Goal: Transaction & Acquisition: Obtain resource

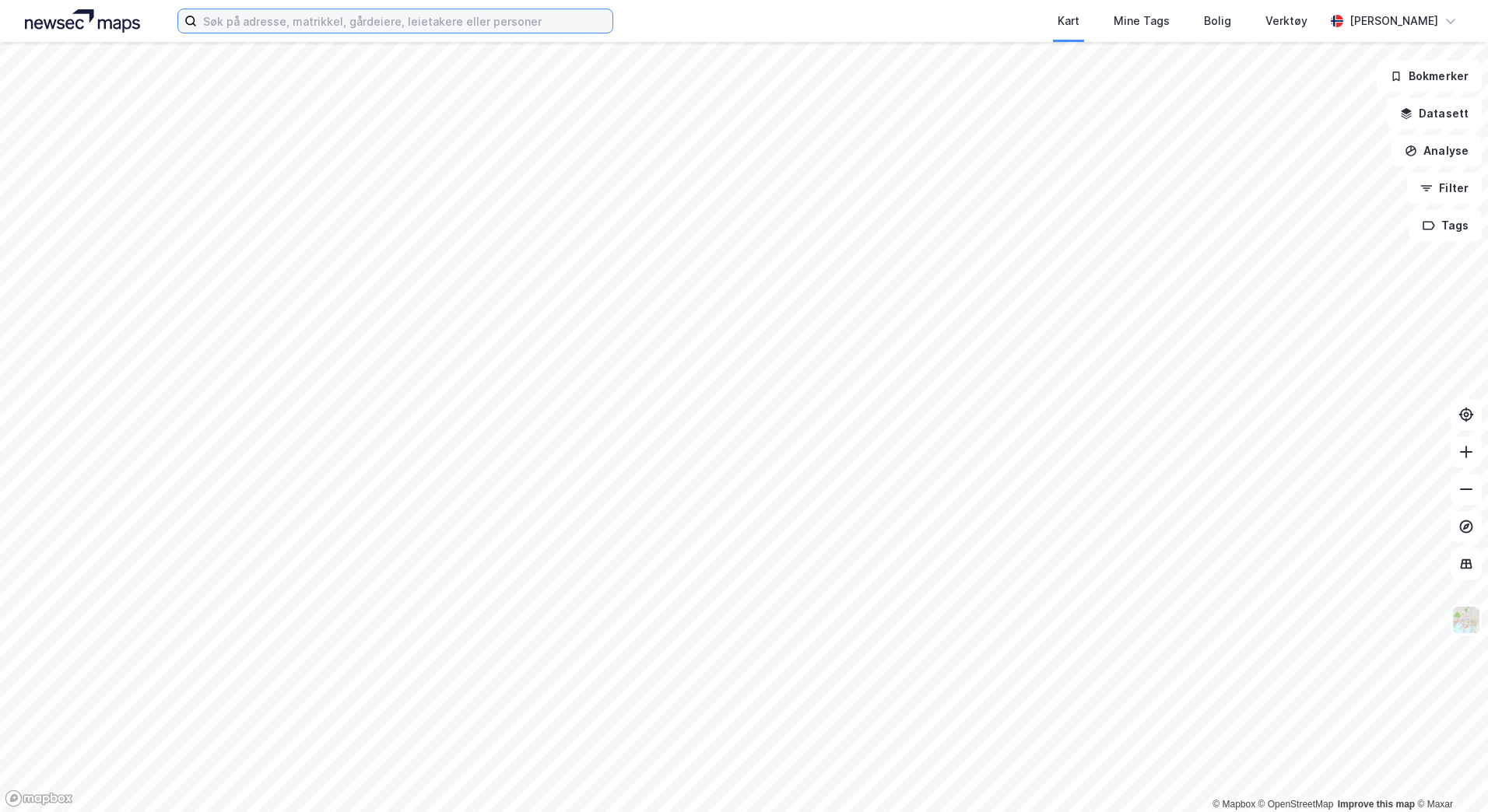
click at [400, 27] on input at bounding box center [404, 21] width 416 height 24
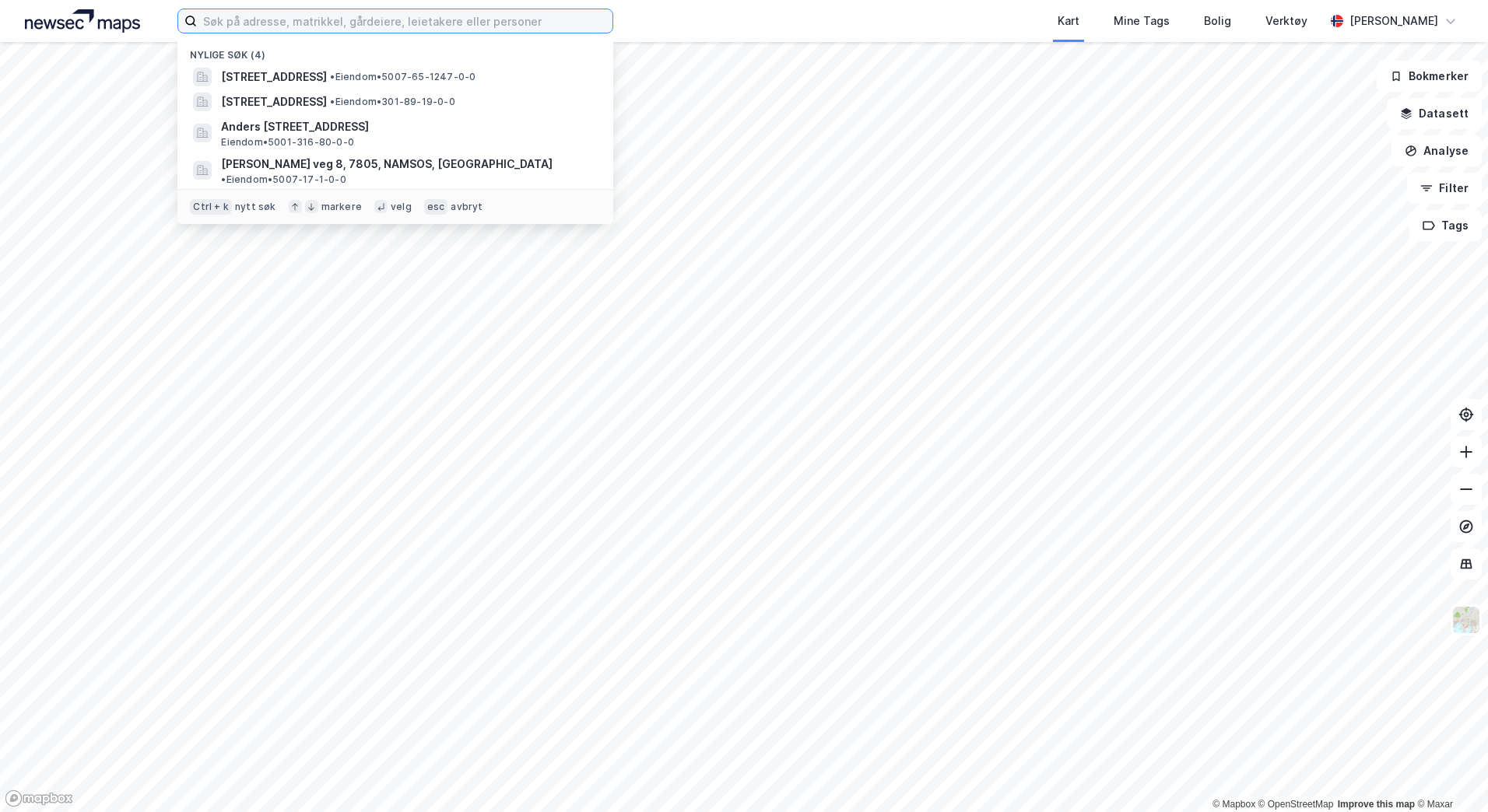
click at [222, 23] on input at bounding box center [404, 21] width 416 height 24
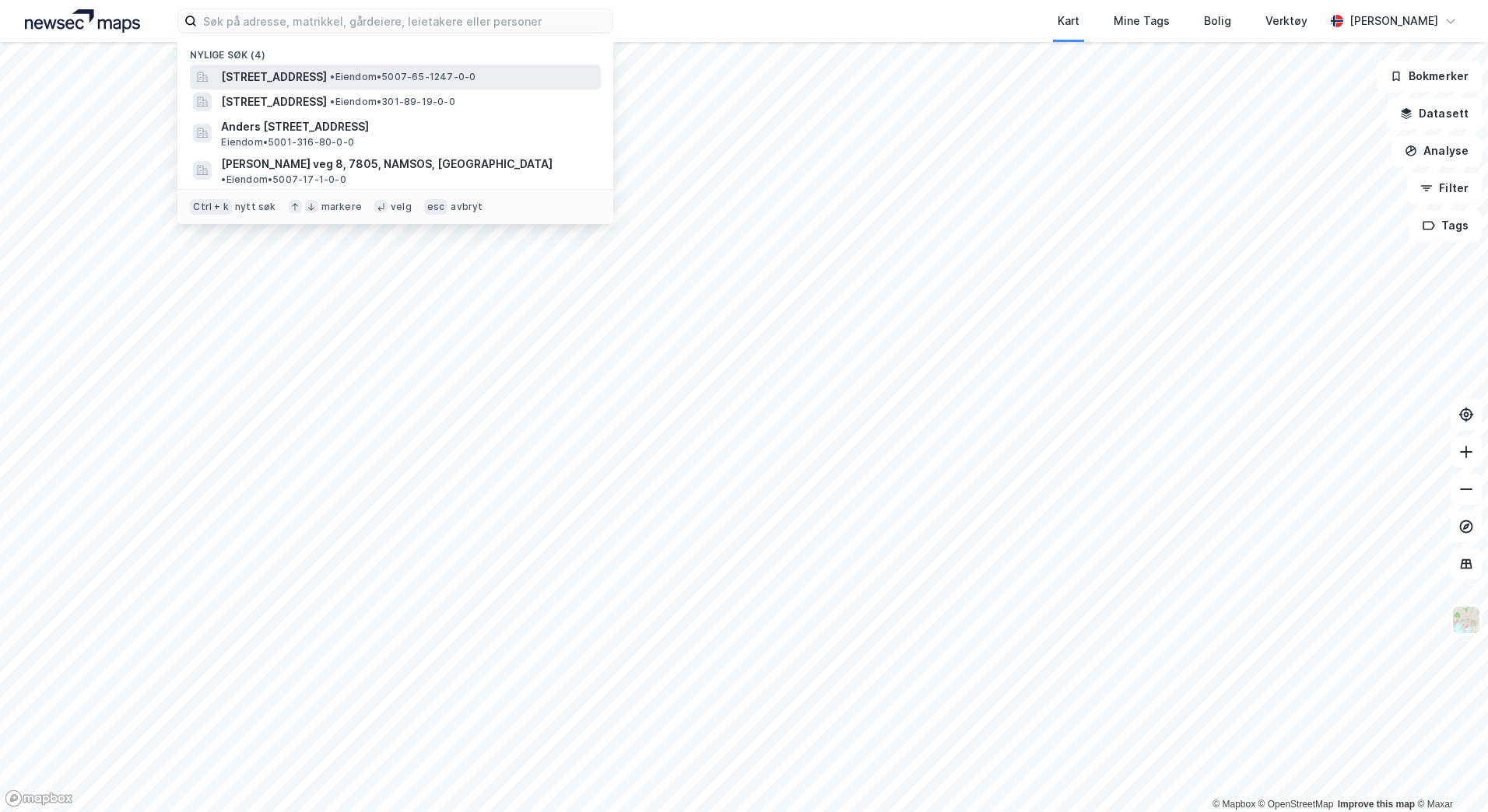
click at [308, 79] on span "[STREET_ADDRESS]" at bounding box center [274, 77] width 106 height 19
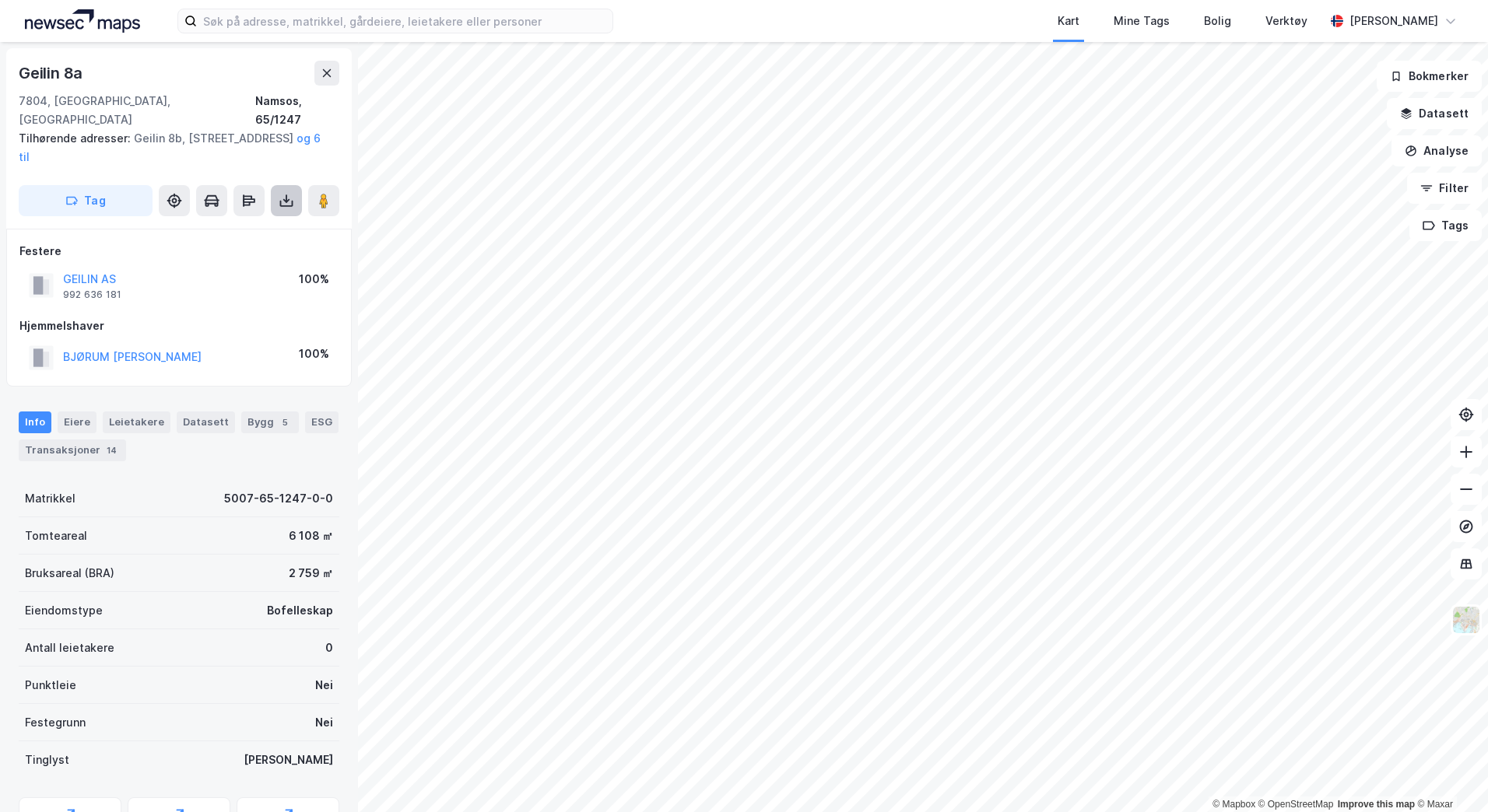
click at [285, 200] on icon at bounding box center [287, 203] width 13 height 6
click at [222, 225] on div "Last ned grunnbok" at bounding box center [208, 231] width 90 height 13
